Goal: Task Accomplishment & Management: Manage account settings

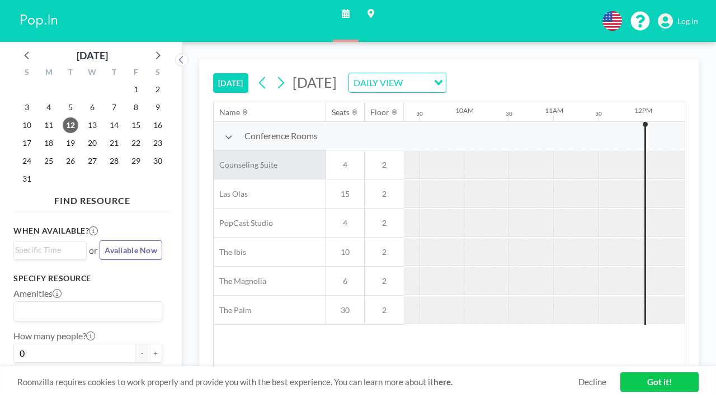
scroll to position [0, 837]
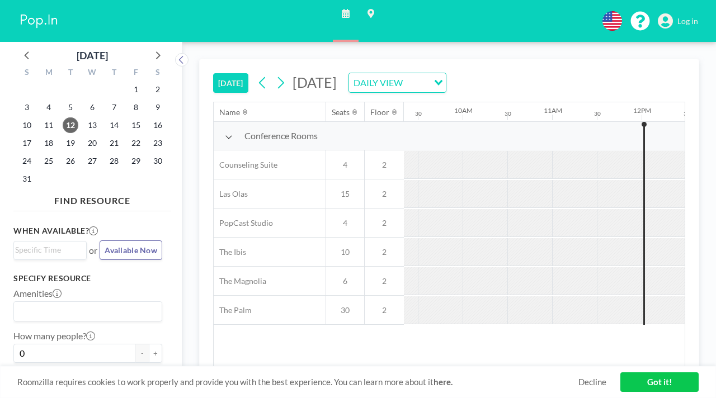
click at [682, 17] on link "Log in" at bounding box center [678, 21] width 40 height 16
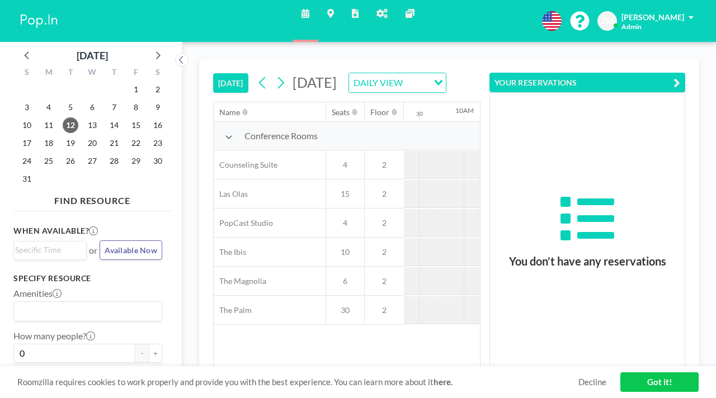
scroll to position [0, 837]
click at [381, 15] on link "Admin panel" at bounding box center [382, 21] width 29 height 42
click at [150, 53] on icon at bounding box center [157, 55] width 15 height 15
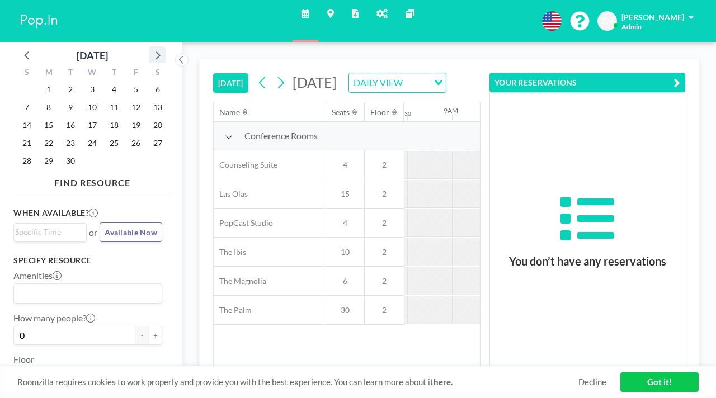
click at [150, 53] on icon at bounding box center [157, 55] width 15 height 15
click at [106, 82] on span "2" at bounding box center [114, 90] width 16 height 16
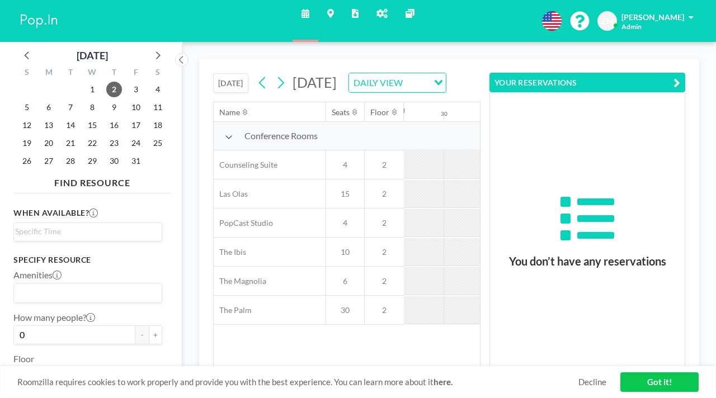
click at [611, 73] on button "YOUR RESERVATIONS" at bounding box center [588, 83] width 196 height 20
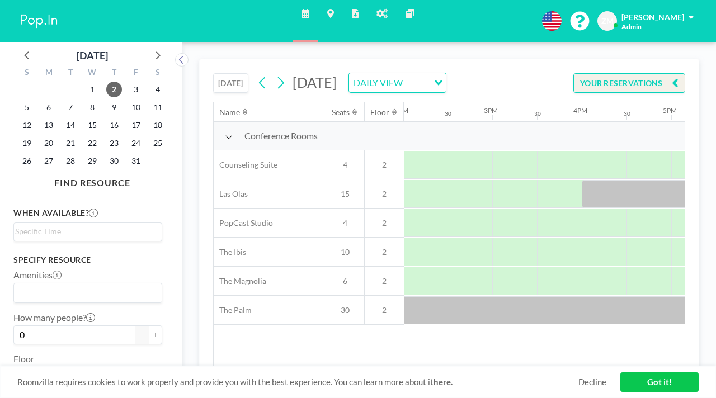
scroll to position [0, 1330]
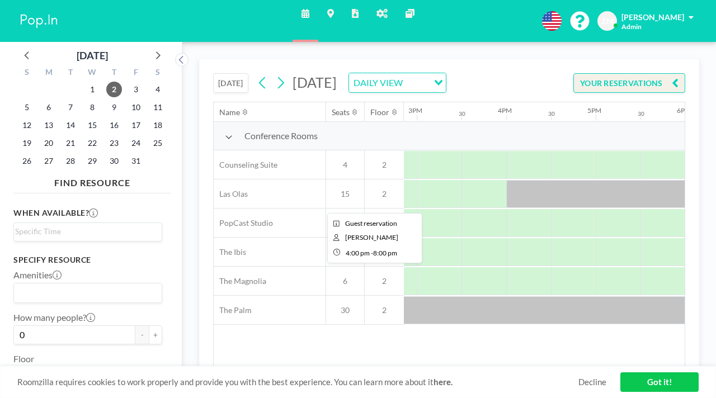
click at [506, 180] on div at bounding box center [685, 194] width 358 height 28
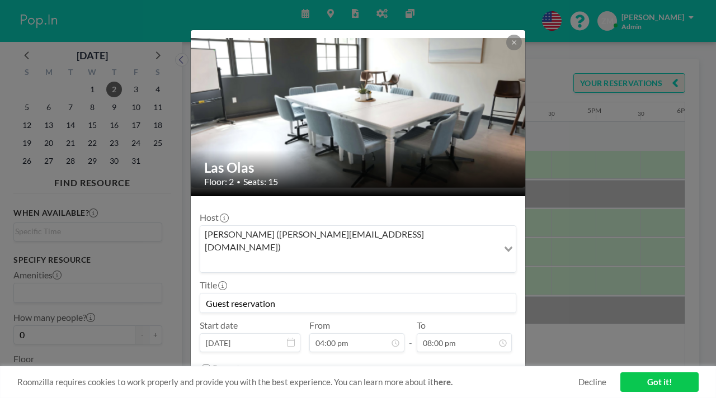
click at [400, 256] on input "Search for option" at bounding box center [349, 263] width 296 height 15
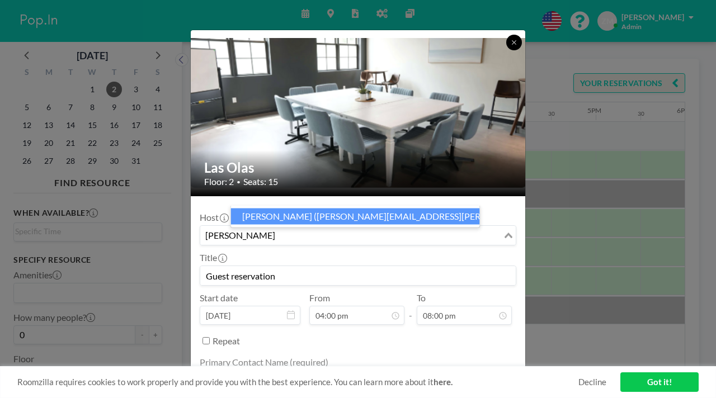
type input "sara"
click at [511, 40] on icon at bounding box center [514, 42] width 7 height 7
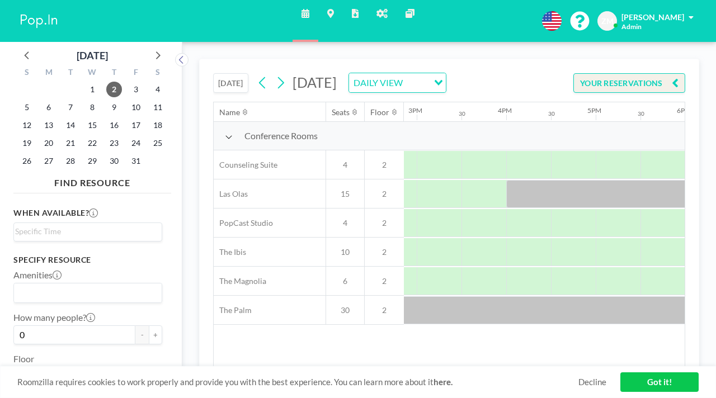
click at [377, 11] on icon at bounding box center [382, 13] width 11 height 9
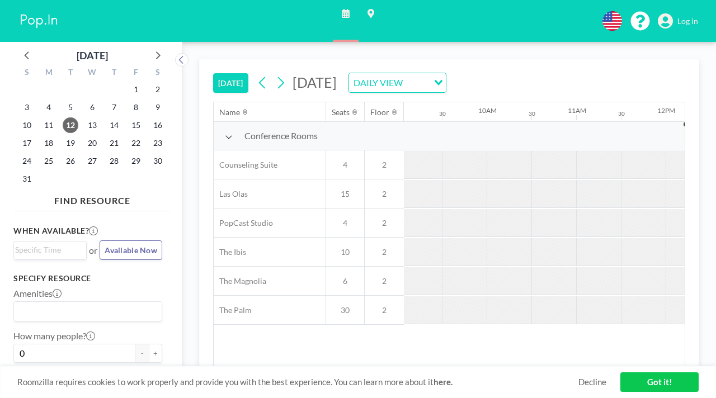
scroll to position [0, 837]
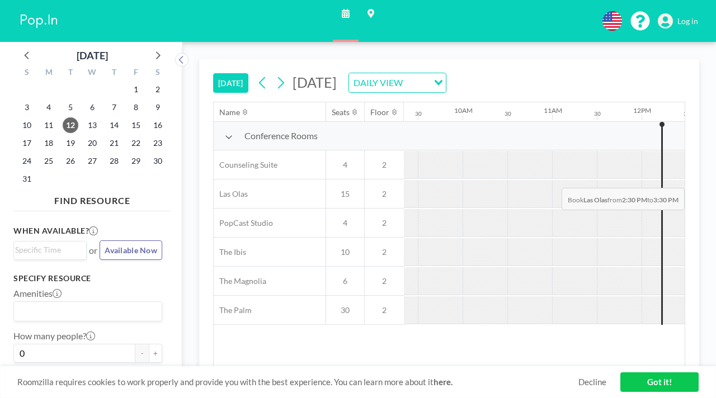
drag, startPoint x: 564, startPoint y: 162, endPoint x: 599, endPoint y: 162, distance: 35.3
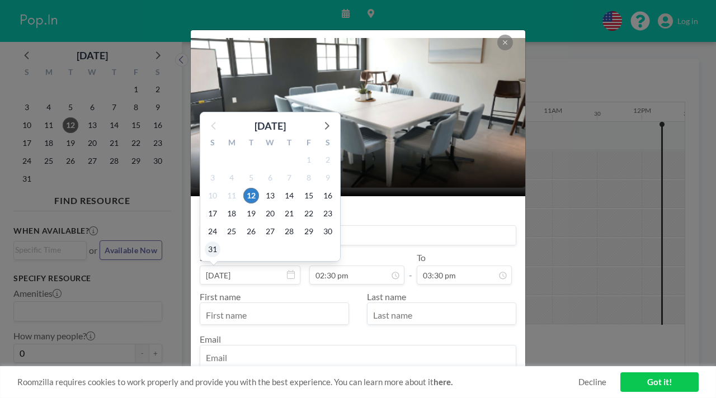
scroll to position [0, 0]
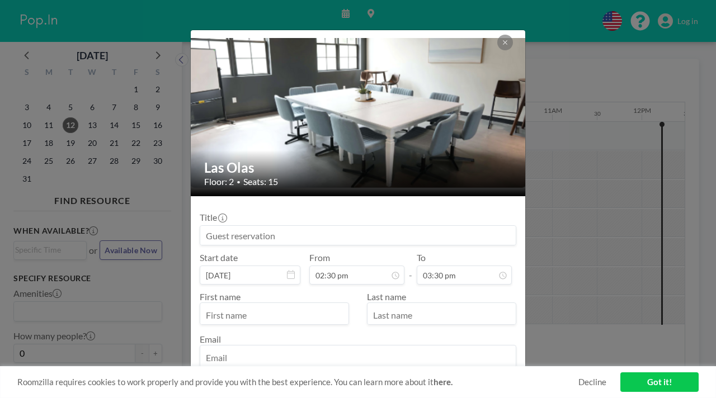
click at [411, 226] on input at bounding box center [358, 235] width 316 height 19
click at [502, 39] on icon at bounding box center [505, 42] width 7 height 7
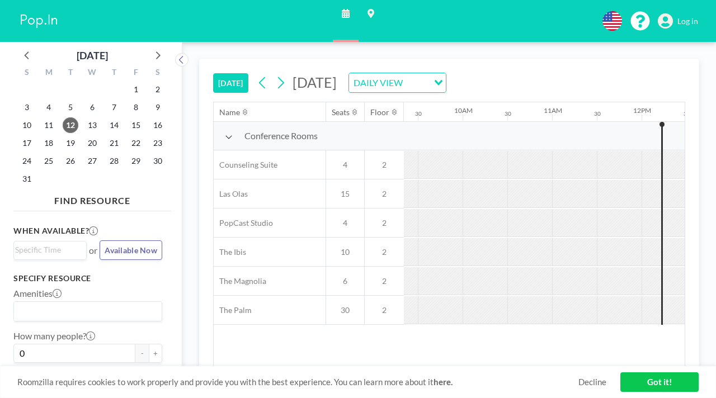
click at [689, 16] on span "Log in" at bounding box center [688, 21] width 21 height 10
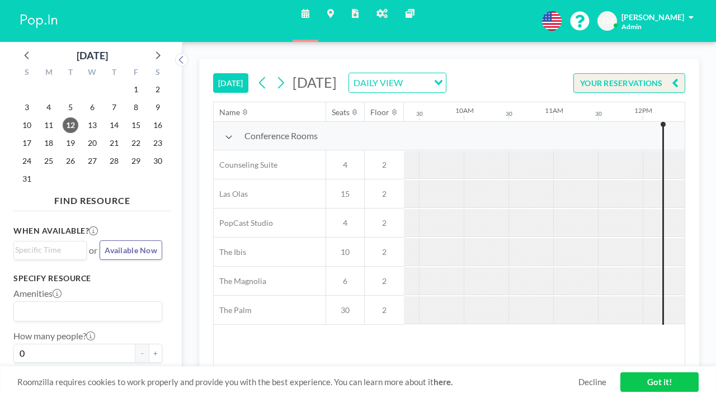
scroll to position [0, 837]
drag, startPoint x: 552, startPoint y: 137, endPoint x: 590, endPoint y: 138, distance: 37.5
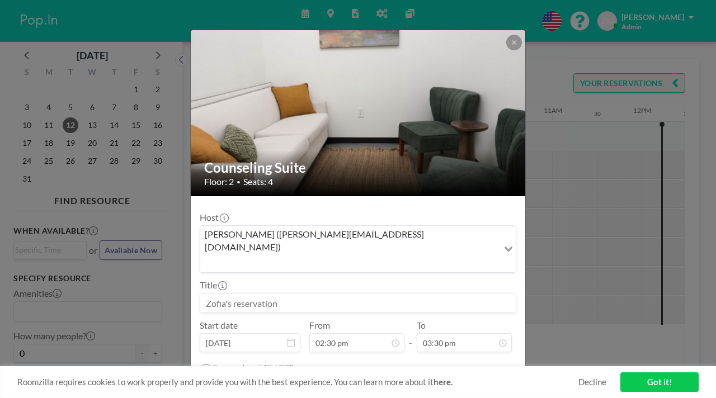
click at [289, 294] on input at bounding box center [358, 303] width 316 height 19
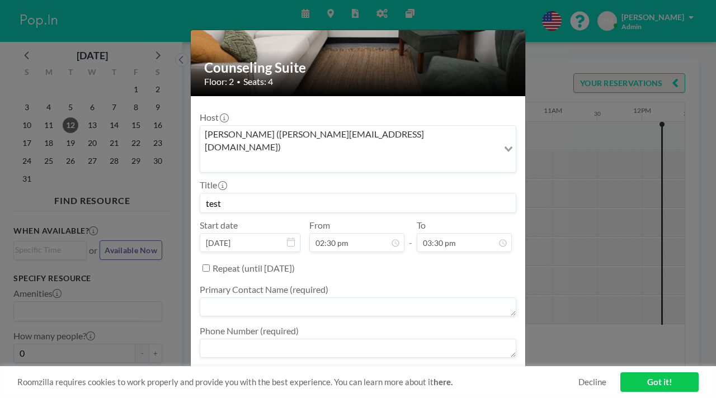
type input "test"
click at [290, 298] on textarea at bounding box center [358, 307] width 317 height 19
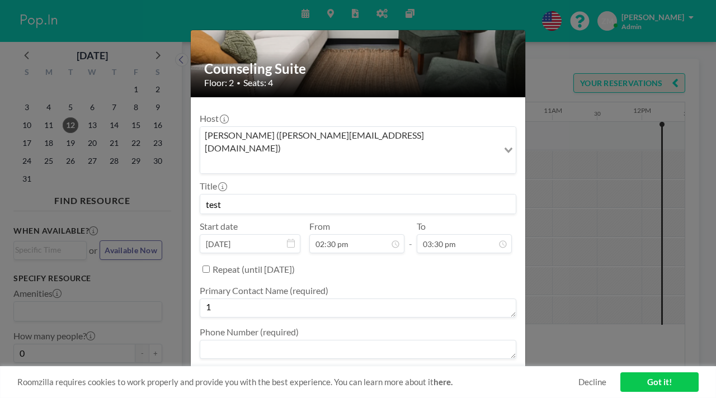
type textarea "1"
click at [284, 340] on textarea at bounding box center [358, 349] width 317 height 19
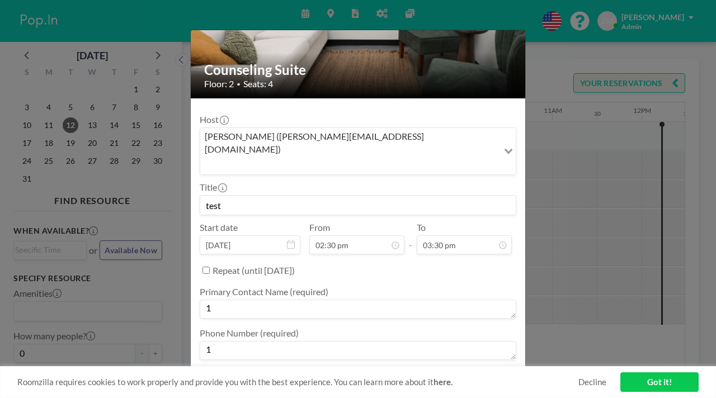
type textarea "1"
click at [283, 383] on textarea at bounding box center [358, 392] width 317 height 19
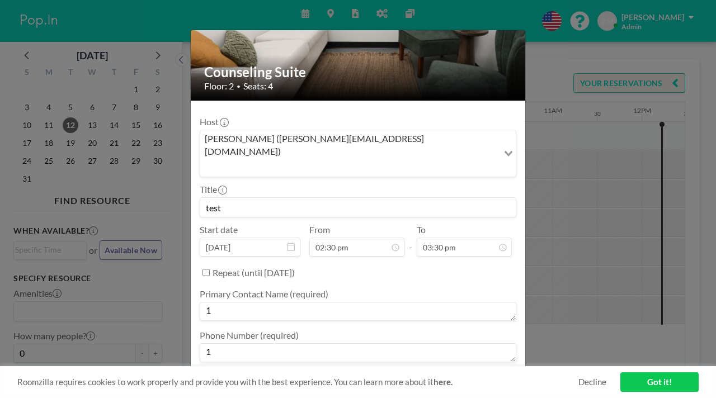
scroll to position [95, 0]
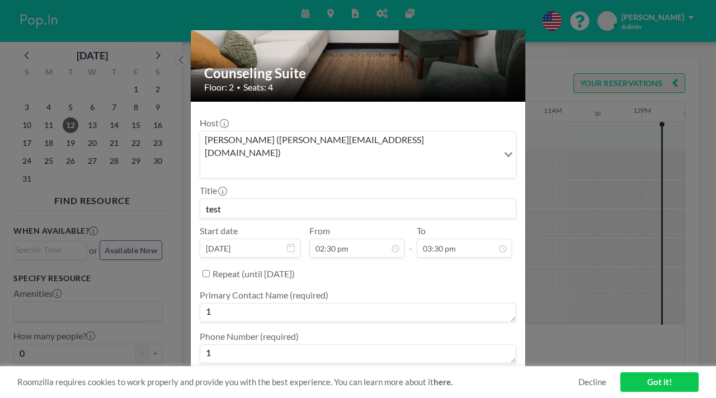
type textarea "1"
type textarea "test from Roomzilla Support"
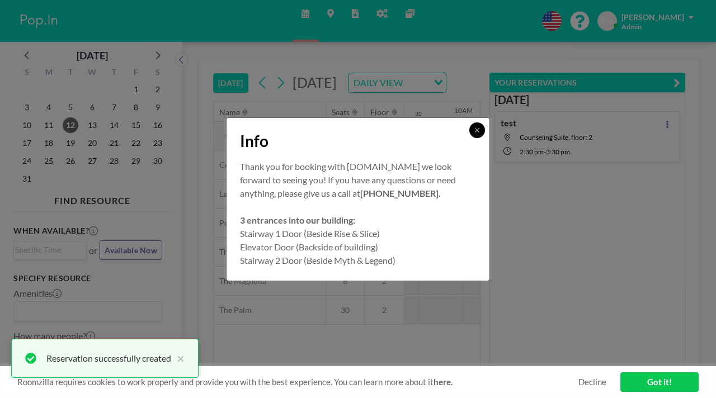
click at [470, 138] on button at bounding box center [478, 131] width 16 height 16
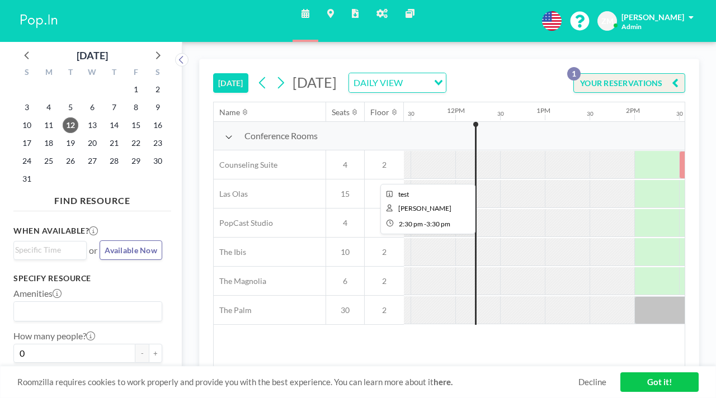
scroll to position [0, 1024]
click at [639, 73] on button "YOUR RESERVATIONS 1" at bounding box center [630, 83] width 112 height 20
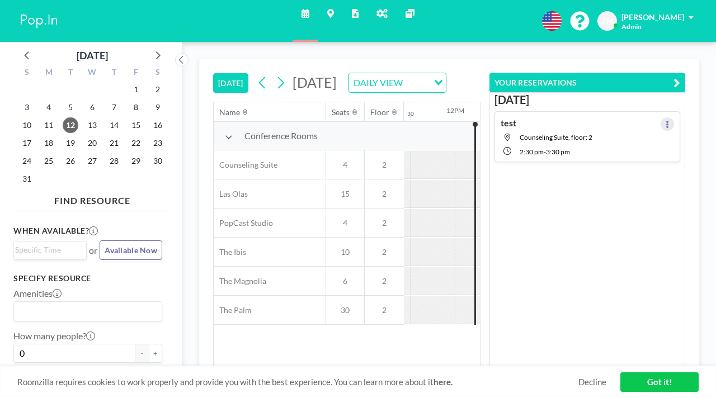
click at [668, 118] on button at bounding box center [667, 124] width 13 height 13
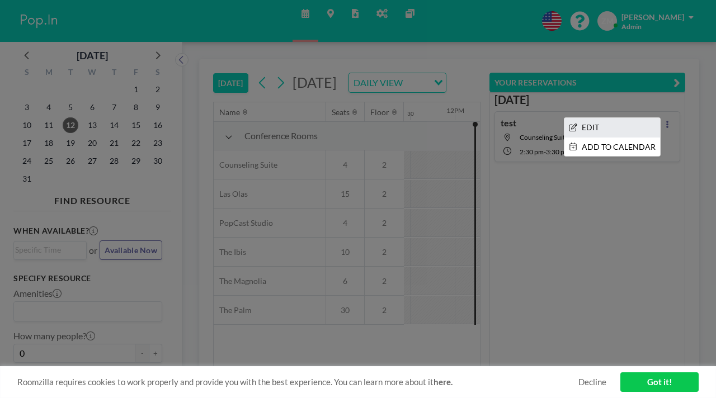
click at [630, 118] on li "EDIT" at bounding box center [613, 127] width 96 height 19
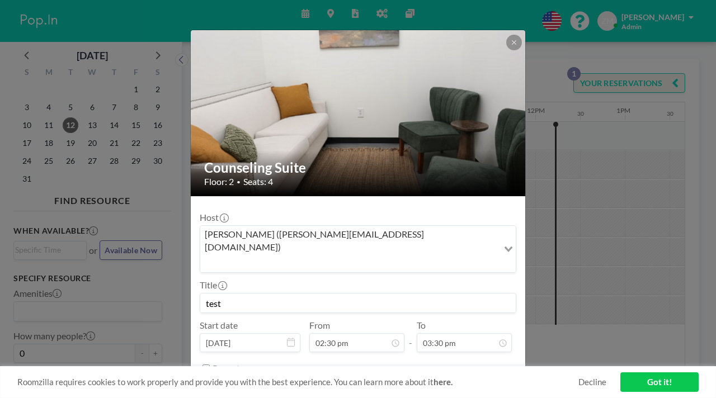
scroll to position [0, 1019]
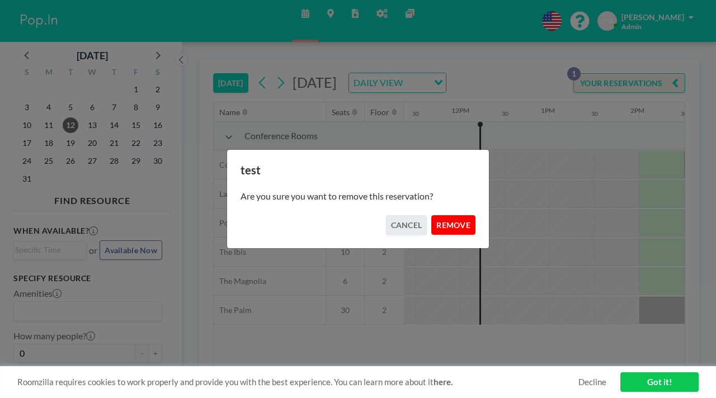
click at [440, 221] on button "REMOVE" at bounding box center [453, 225] width 44 height 20
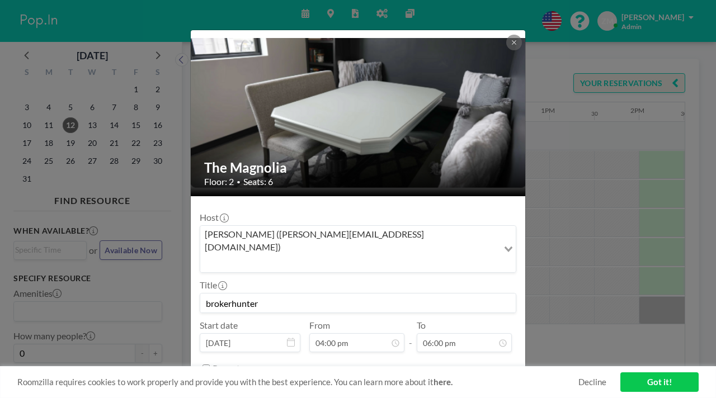
click at [448, 256] on input "Search for option" at bounding box center [349, 263] width 296 height 15
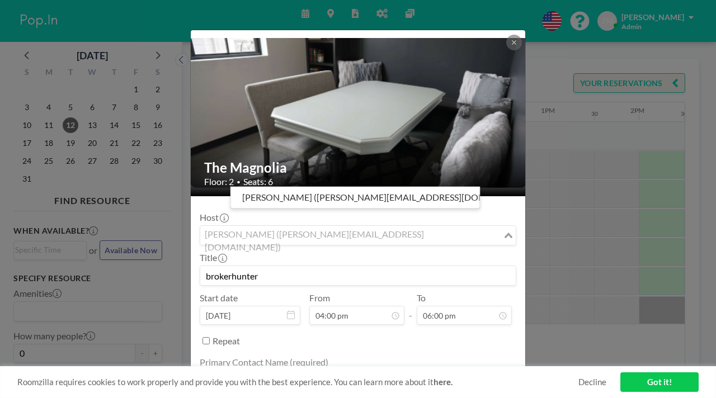
scroll to position [93, 0]
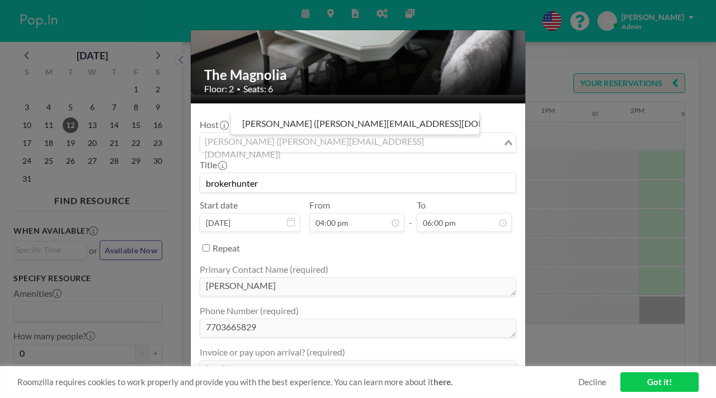
click at [660, 14] on div "The Magnolia Floor: 2 • Seats: 6 Host jeff testerman (jeff@brokerhunter.com) Lo…" at bounding box center [358, 199] width 716 height 398
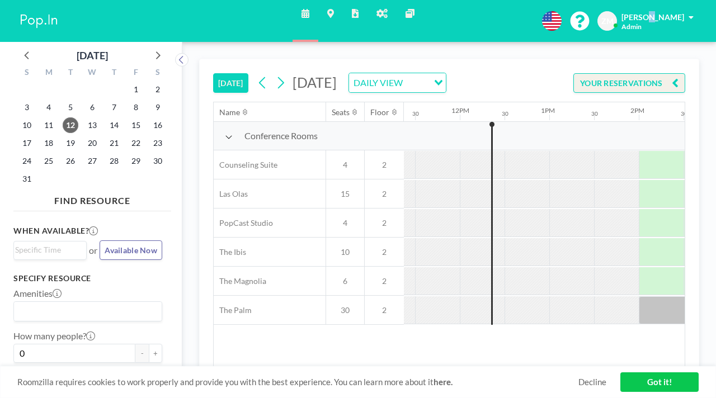
click at [660, 14] on span "[PERSON_NAME]" at bounding box center [653, 17] width 63 height 10
click at [661, 71] on span "Log out" at bounding box center [660, 76] width 26 height 11
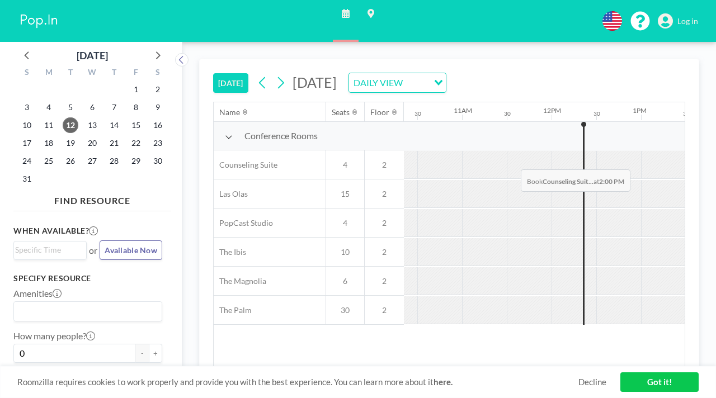
scroll to position [0, 950]
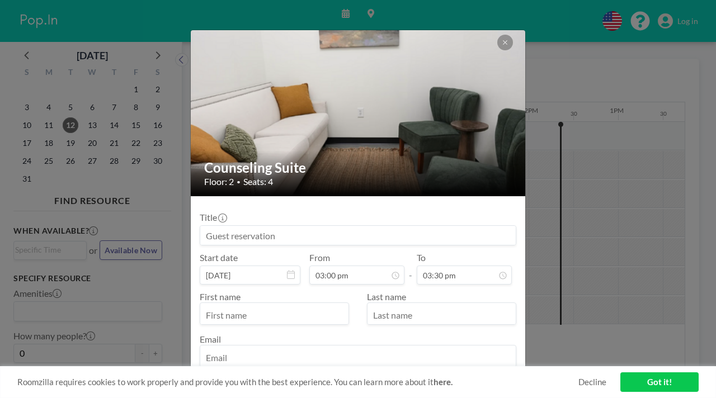
scroll to position [132, 0]
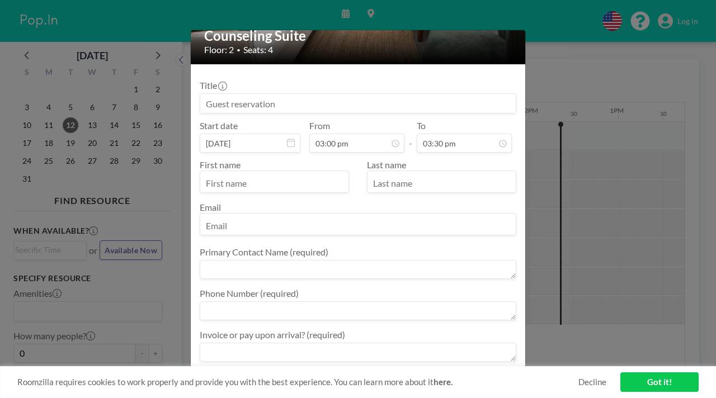
drag, startPoint x: 354, startPoint y: 357, endPoint x: 232, endPoint y: 357, distance: 122.0
copy div "Already have an account? Log in here"
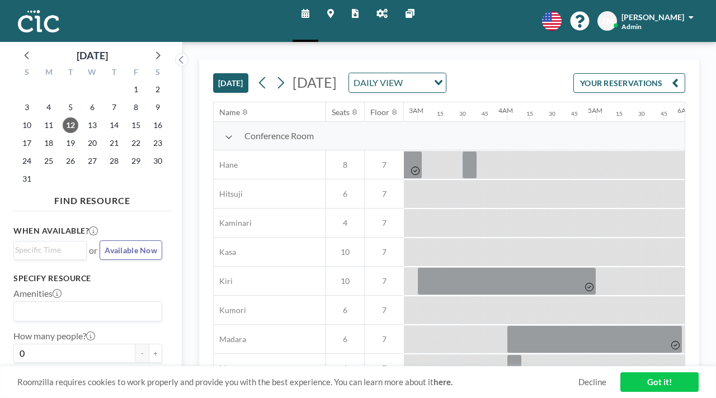
click at [379, 15] on link "Admin panel" at bounding box center [382, 21] width 29 height 42
